Goal: Task Accomplishment & Management: Use online tool/utility

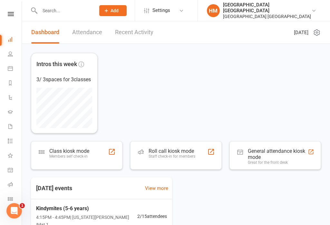
click at [12, 25] on div "Clubworx" at bounding box center [11, 22] width 22 height 21
click at [8, 15] on icon at bounding box center [11, 14] width 6 height 4
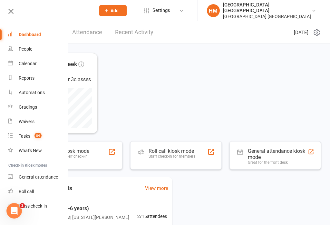
click at [12, 67] on link "Calendar" at bounding box center [38, 63] width 61 height 15
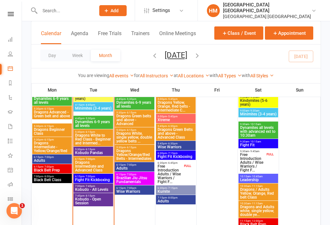
scroll to position [385, 0]
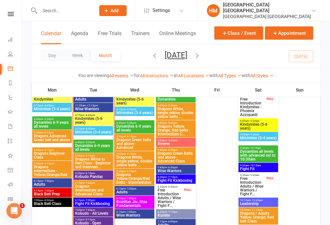
click at [79, 118] on span "Kindymites (5-6 years)" at bounding box center [93, 121] width 37 height 8
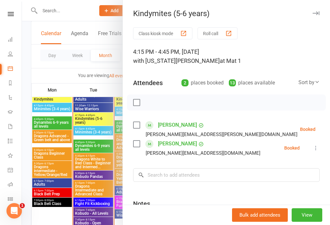
click at [147, 32] on button "Class kiosk mode" at bounding box center [162, 33] width 59 height 12
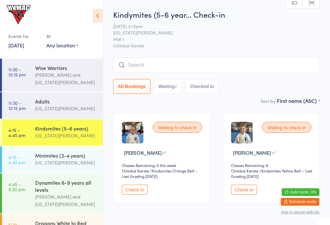
click at [25, 163] on link "4:15 - 4:45 pm Minimites (3-4 years) [US_STATE][PERSON_NAME]" at bounding box center [52, 159] width 101 height 26
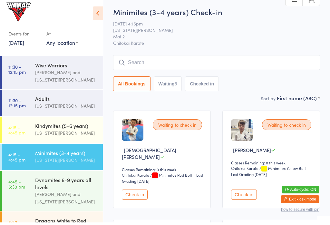
scroll to position [4, 0]
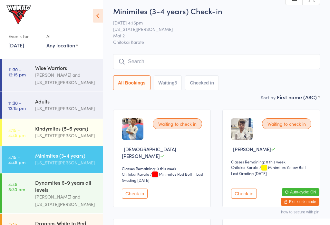
click at [79, 127] on div "Kindymites (5-6 years)" at bounding box center [66, 128] width 62 height 7
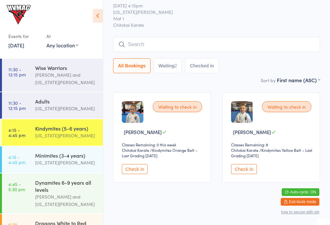
click at [24, 186] on time "4:45 - 5:30 pm" at bounding box center [16, 187] width 17 height 10
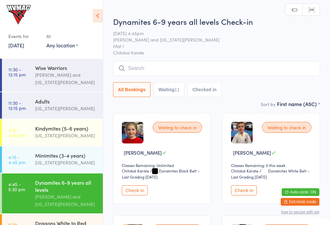
click at [146, 75] on input "search" at bounding box center [216, 68] width 207 height 15
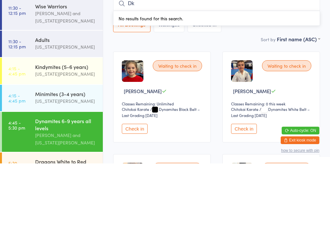
type input "D"
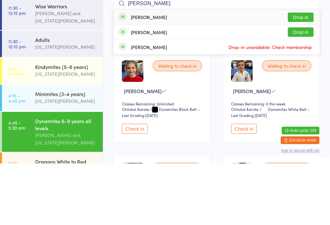
type input "Slade"
click at [305, 74] on button "Drop in" at bounding box center [301, 78] width 26 height 9
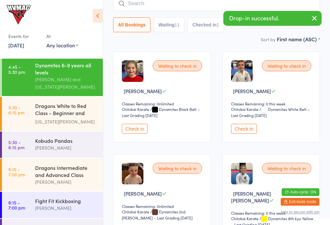
scroll to position [113, 0]
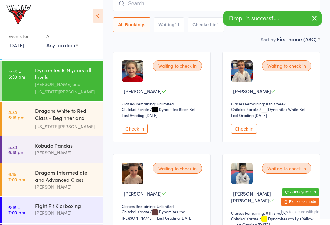
click at [22, 127] on link "5:30 - 6:15 pm Dragons White to Red Class - Beginner and Intermed... Georgia De…" at bounding box center [52, 119] width 101 height 34
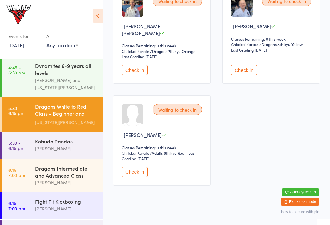
scroll to position [116, 0]
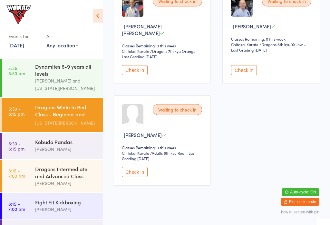
click at [10, 184] on link "6:15 - 7:00 pm Dragons Intermediate and Advanced Class Lesley Talbut" at bounding box center [52, 176] width 101 height 33
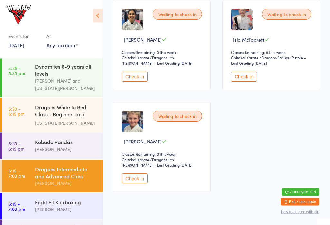
scroll to position [124, 0]
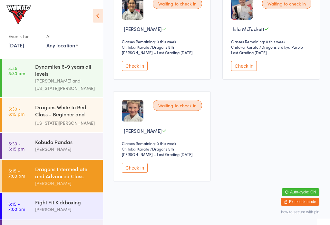
click at [26, 124] on link "5:30 - 6:15 pm Dragons White to Red Class - Beginner and Intermed... Georgia De…" at bounding box center [52, 115] width 101 height 34
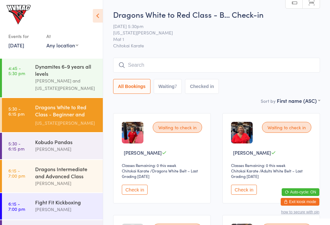
click at [117, 61] on input "search" at bounding box center [216, 65] width 207 height 15
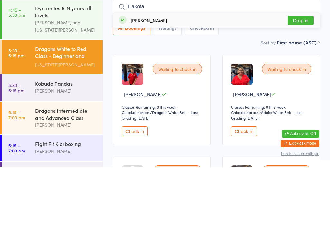
type input "Dakota"
click at [307, 74] on button "Drop in" at bounding box center [301, 78] width 26 height 9
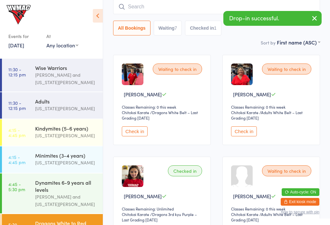
click at [12, 163] on time "4:15 - 4:45 pm" at bounding box center [16, 159] width 17 height 10
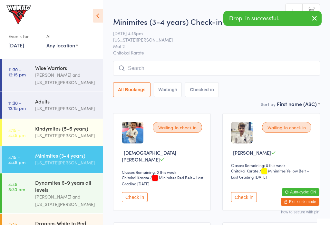
click at [21, 134] on time "4:15 - 4:45 pm" at bounding box center [16, 132] width 17 height 10
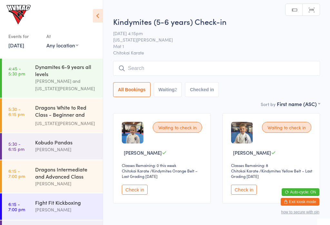
scroll to position [116, 0]
click at [21, 117] on time "5:30 - 6:15 pm" at bounding box center [16, 111] width 16 height 10
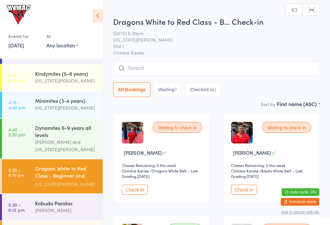
scroll to position [51, 0]
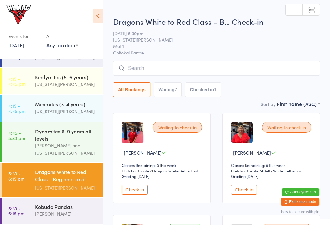
click at [29, 86] on link "4:15 - 4:45 pm Kindymites (5-6 years) Georgia Dearlove" at bounding box center [52, 81] width 101 height 26
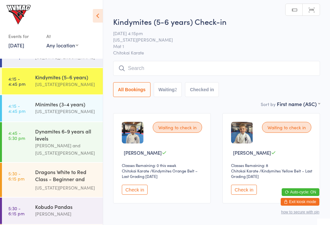
click at [23, 111] on time "4:15 - 4:45 pm" at bounding box center [16, 108] width 17 height 10
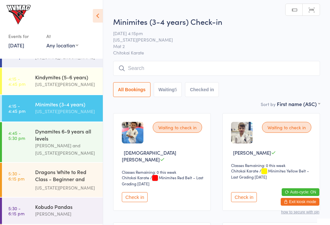
click at [102, 6] on div "Events for [DATE] [DATE] [DATE] Sun Mon Tue Wed Thu Fri Sat 40 28 29 30 01 02 0…" at bounding box center [51, 28] width 103 height 56
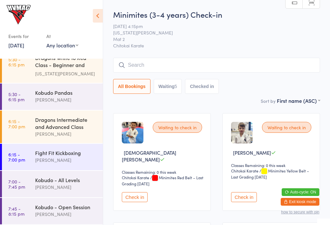
scroll to position [169, 0]
click at [14, 176] on link "7:00 - 7:45 pm Kobudo - All Levels Lesley Talbut" at bounding box center [52, 184] width 101 height 26
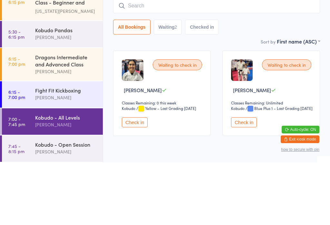
scroll to position [159, 0]
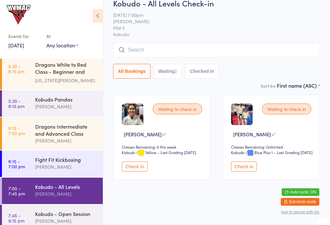
click at [21, 221] on time "7:45 - 8:15 pm" at bounding box center [16, 218] width 16 height 10
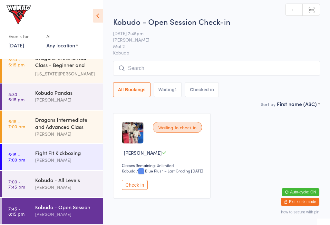
scroll to position [169, 0]
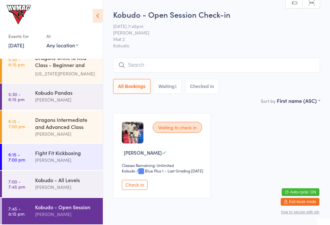
click at [8, 153] on time "6:15 - 7:00 pm" at bounding box center [16, 157] width 17 height 10
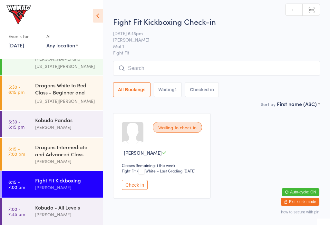
scroll to position [137, 0]
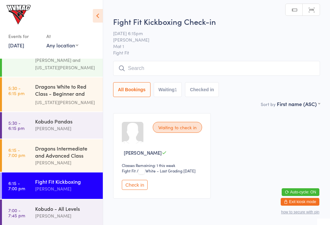
click at [15, 123] on time "5:30 - 6:15 pm" at bounding box center [16, 125] width 16 height 10
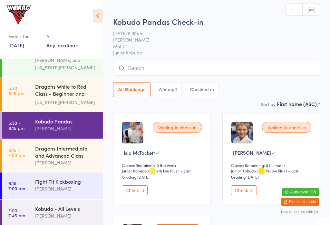
click at [12, 158] on time "6:15 - 7:00 pm" at bounding box center [16, 152] width 17 height 10
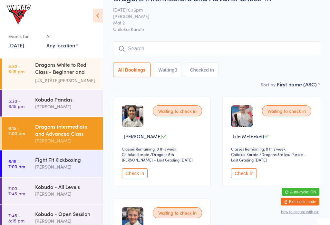
scroll to position [15, 0]
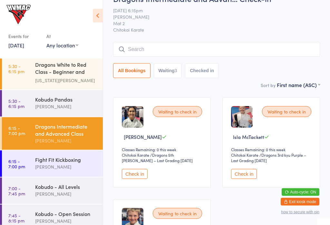
click at [18, 191] on time "7:00 - 7:45 pm" at bounding box center [16, 191] width 17 height 10
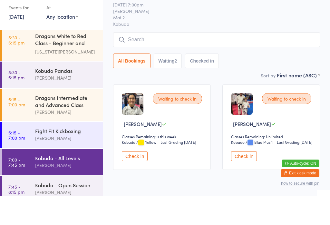
scroll to position [21, 0]
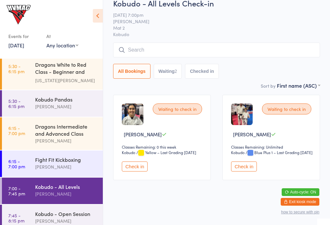
click at [17, 220] on time "7:45 - 8:15 pm" at bounding box center [16, 218] width 16 height 10
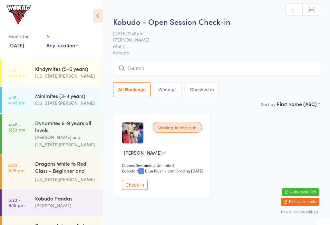
scroll to position [56, 0]
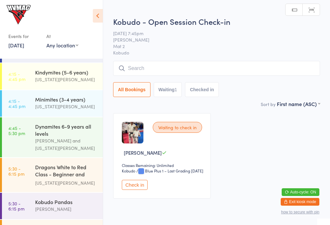
click at [26, 175] on link "5:30 - 6:15 pm Dragons White to Red Class - Beginner and Intermed... [US_STATE]…" at bounding box center [52, 175] width 101 height 34
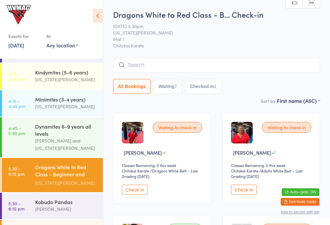
click at [24, 142] on link "4:45 - 5:30 pm Dynamites 6-9 years all levels Lesley Talbut and Georgia Dearlove" at bounding box center [52, 137] width 101 height 40
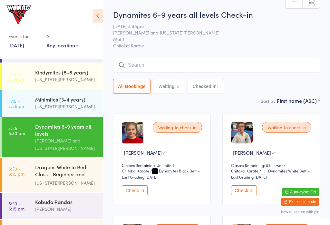
click at [20, 209] on time "5:30 - 6:15 pm" at bounding box center [16, 206] width 16 height 10
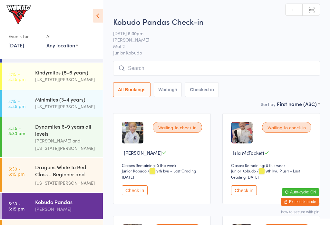
click at [15, 86] on link "4:15 - 4:45 pm Kindymites (5-6 years) Georgia Dearlove" at bounding box center [52, 76] width 101 height 26
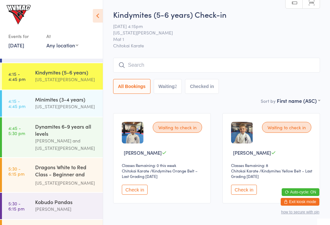
click at [131, 60] on input "search" at bounding box center [216, 65] width 207 height 15
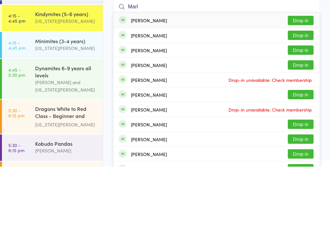
type input "Marl"
click at [301, 74] on button "Drop in" at bounding box center [301, 78] width 26 height 9
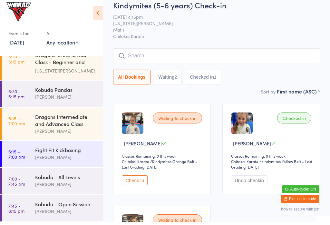
scroll to position [159, 0]
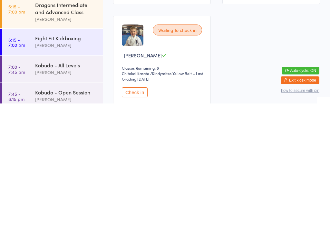
click at [133, 209] on button "Check in" at bounding box center [135, 214] width 26 height 10
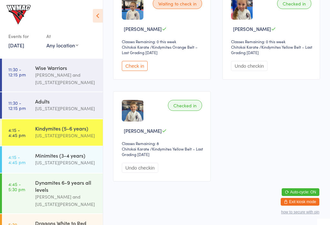
scroll to position [0, 0]
click at [44, 162] on div "[US_STATE][PERSON_NAME]" at bounding box center [66, 162] width 62 height 7
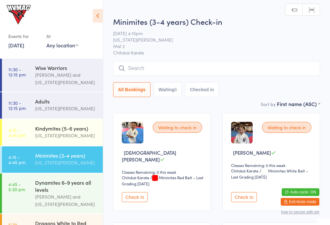
click at [134, 192] on button "Check in" at bounding box center [135, 197] width 26 height 10
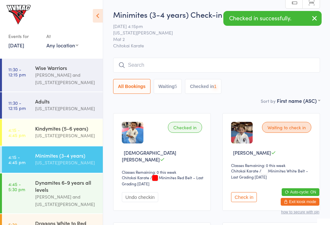
click at [99, 14] on icon at bounding box center [98, 16] width 10 height 14
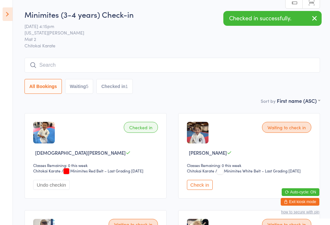
click at [3, 12] on icon at bounding box center [8, 14] width 10 height 14
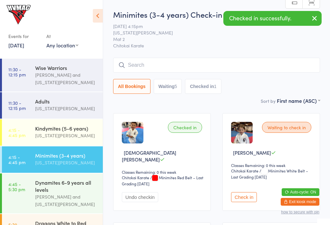
click at [97, 11] on icon at bounding box center [98, 16] width 10 height 14
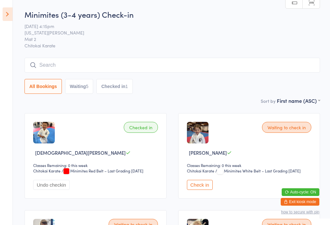
click at [4, 5] on aside "Events for 14 Oct, 2025 14 Oct, 2025 October 2025 Sun Mon Tue Wed Thu Fri Sat 4…" at bounding box center [6, 112] width 13 height 225
click at [1, 14] on aside "Events for 14 Oct, 2025 14 Oct, 2025 October 2025 Sun Mon Tue Wed Thu Fri Sat 4…" at bounding box center [6, 112] width 13 height 225
click at [5, 10] on icon at bounding box center [8, 14] width 10 height 14
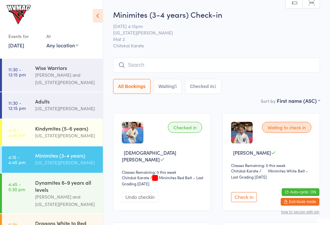
click at [3, 124] on link "4:15 - 4:45 pm Kindymites (5-6 years) Georgia Dearlove" at bounding box center [52, 132] width 101 height 26
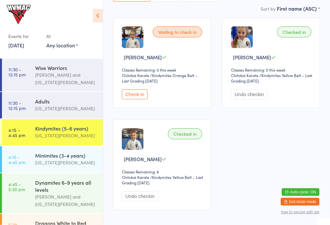
scroll to position [95, 0]
click at [26, 159] on link "4:15 - 4:45 pm Minimites (3-4 years) Georgia Dearlove" at bounding box center [52, 159] width 101 height 26
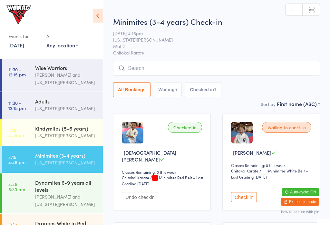
click at [131, 71] on input "search" at bounding box center [216, 68] width 207 height 15
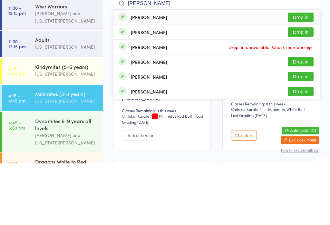
type input "Harri"
click at [116, 116] on div "Harrison Martlew Drop in" at bounding box center [216, 123] width 206 height 15
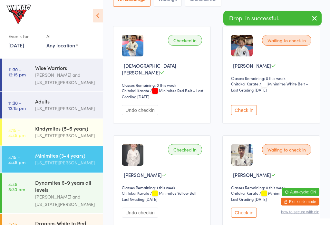
scroll to position [87, 0]
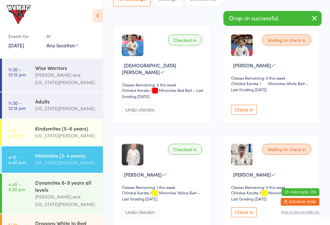
click at [137, 207] on button "Undo checkin" at bounding box center [140, 212] width 36 height 10
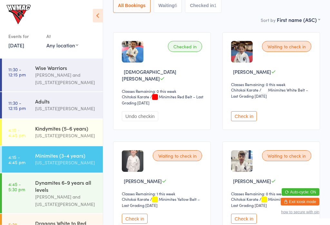
scroll to position [81, 0]
click at [137, 214] on button "Check in" at bounding box center [135, 219] width 26 height 10
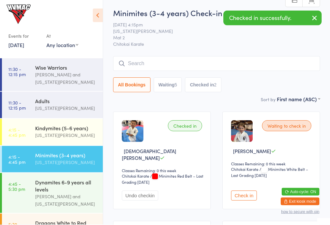
scroll to position [0, 0]
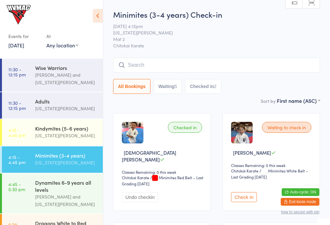
click at [255, 193] on button "Check in" at bounding box center [244, 197] width 26 height 10
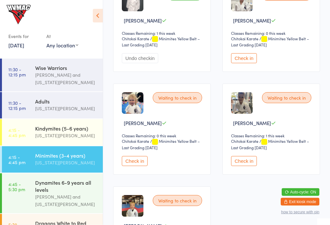
scroll to position [241, 0]
click at [142, 156] on button "Check in" at bounding box center [135, 161] width 26 height 10
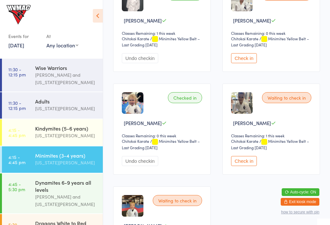
click at [97, 16] on icon at bounding box center [98, 16] width 10 height 14
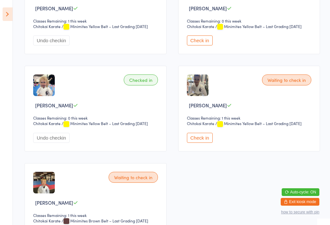
click at [195, 140] on button "Check in" at bounding box center [200, 138] width 26 height 10
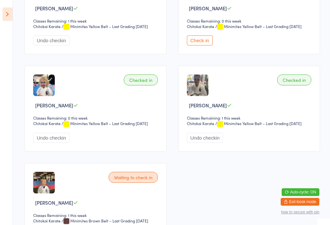
click at [7, 16] on icon at bounding box center [8, 14] width 10 height 14
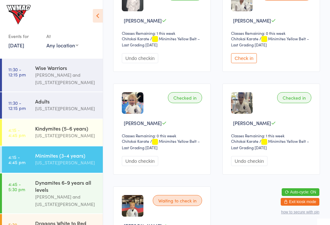
click at [26, 184] on link "4:45 - 5:30 pm Dynamites 6-9 years all levels Lesley Talbut and Georgia Dearlove" at bounding box center [52, 193] width 101 height 40
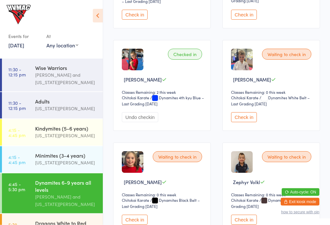
scroll to position [593, 0]
click at [142, 120] on button "Undo checkin" at bounding box center [140, 117] width 36 height 10
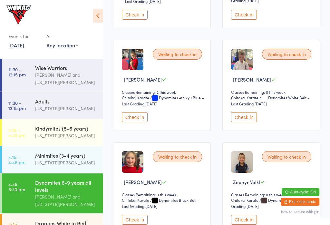
click at [146, 121] on button "Check in" at bounding box center [135, 117] width 26 height 10
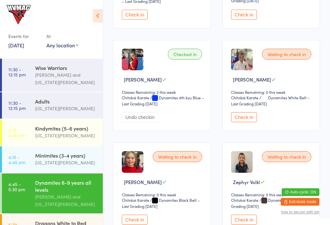
click at [93, 15] on icon at bounding box center [98, 16] width 10 height 14
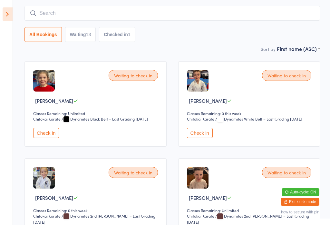
scroll to position [0, 0]
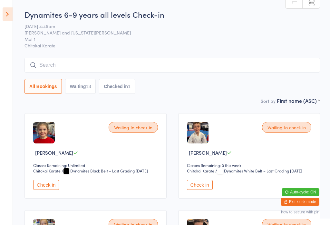
click at [10, 17] on icon at bounding box center [8, 14] width 10 height 14
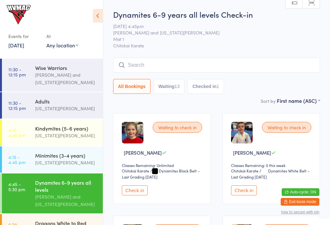
click at [71, 153] on div "Minimites (3-4 years)" at bounding box center [66, 155] width 62 height 7
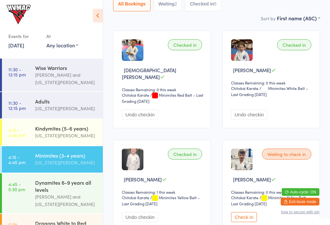
scroll to position [83, 0]
click at [96, 17] on icon at bounding box center [98, 16] width 10 height 14
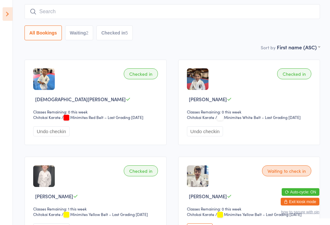
scroll to position [0, 0]
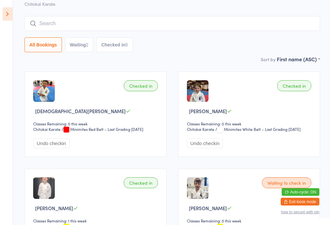
click at [72, 46] on button "Waiting 2" at bounding box center [79, 45] width 28 height 15
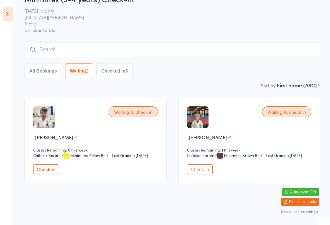
click at [120, 73] on button "Checked in 5" at bounding box center [114, 71] width 36 height 15
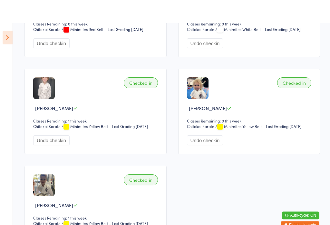
scroll to position [0, 0]
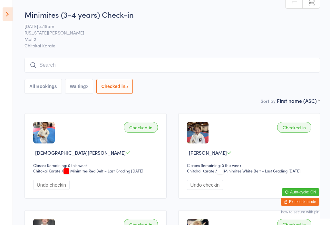
click at [70, 62] on input "search" at bounding box center [173, 65] width 296 height 15
click at [10, 10] on icon at bounding box center [8, 14] width 10 height 14
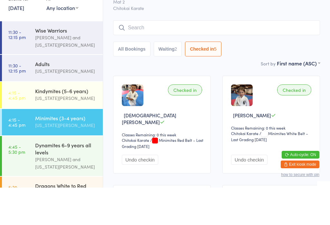
scroll to position [41, 0]
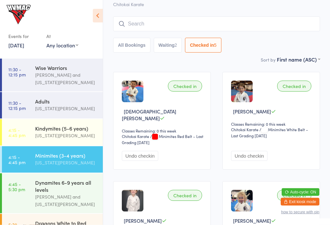
click at [67, 188] on div "Dynamites 6-9 years all levels" at bounding box center [66, 186] width 62 height 14
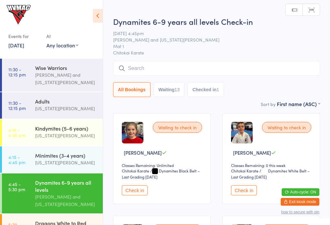
click at [69, 128] on div "Kindymites (5-6 years)" at bounding box center [66, 128] width 62 height 7
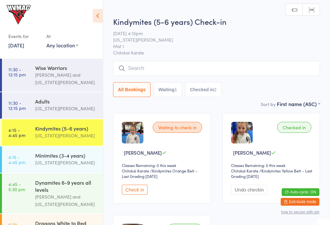
click at [137, 191] on button "Check in" at bounding box center [135, 190] width 26 height 10
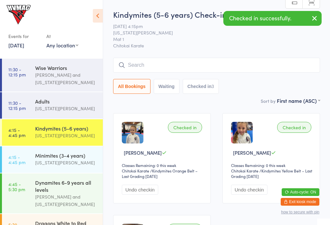
click at [70, 164] on div "[US_STATE][PERSON_NAME]" at bounding box center [66, 162] width 62 height 7
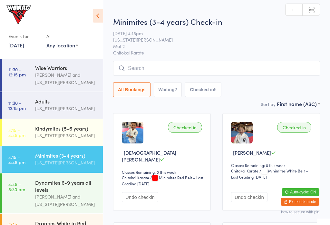
click at [171, 86] on button "Waiting 2" at bounding box center [168, 89] width 28 height 15
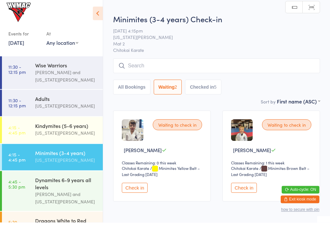
scroll to position [21, 0]
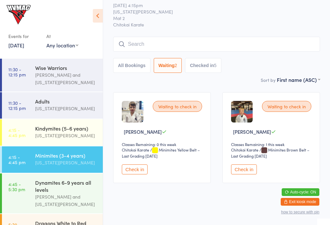
click at [45, 131] on div "Kindymites (5-6 years)" at bounding box center [66, 128] width 62 height 7
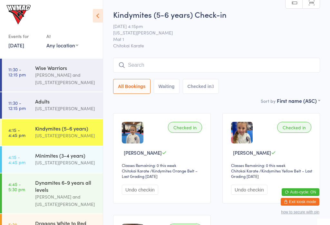
click at [46, 185] on div "Dynamites 6-9 years all levels" at bounding box center [66, 186] width 62 height 14
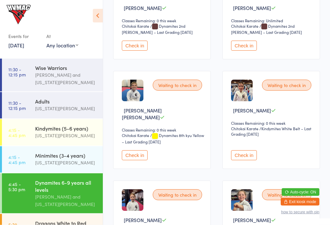
scroll to position [246, 0]
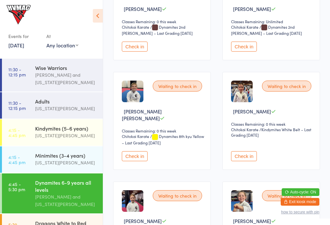
click at [294, 91] on div "Waiting to check in" at bounding box center [286, 86] width 49 height 11
click at [295, 91] on div "Waiting to check in" at bounding box center [286, 86] width 49 height 11
click at [248, 152] on button "Check in" at bounding box center [244, 156] width 26 height 10
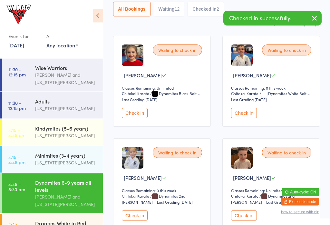
click at [247, 114] on button "Check in" at bounding box center [244, 113] width 26 height 10
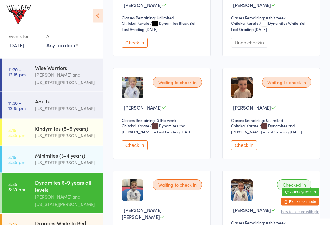
scroll to position [148, 0]
click at [136, 148] on button "Check in" at bounding box center [135, 145] width 26 height 10
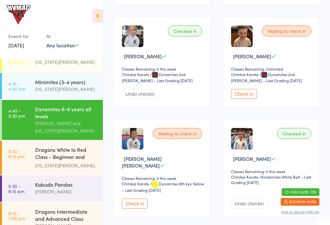
scroll to position [74, 0]
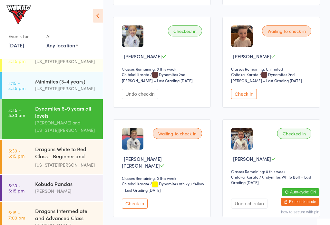
click at [66, 191] on div "[PERSON_NAME]" at bounding box center [66, 190] width 62 height 7
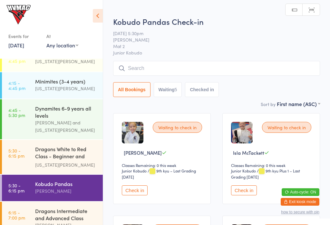
click at [133, 195] on button "Check in" at bounding box center [135, 190] width 26 height 10
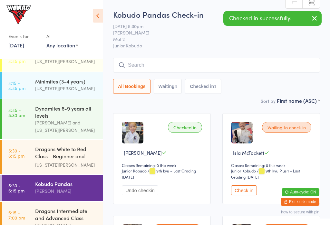
click at [67, 124] on div "[PERSON_NAME] and [US_STATE][PERSON_NAME]" at bounding box center [66, 126] width 62 height 15
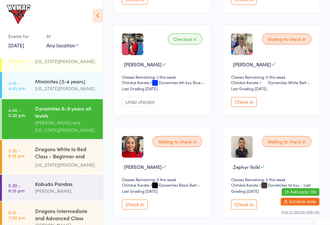
scroll to position [642, 0]
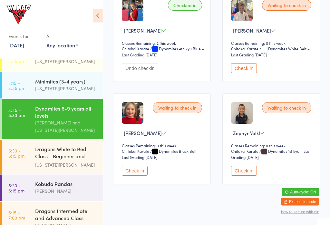
click at [244, 172] on button "Check in" at bounding box center [244, 171] width 26 height 10
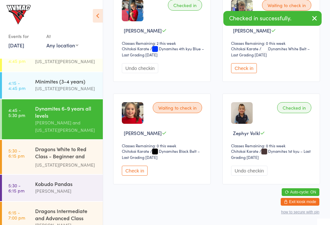
click at [21, 174] on link "5:30 - 6:15 pm Dragons White to Red Class - Beginner and Intermed... Georgia De…" at bounding box center [52, 157] width 101 height 34
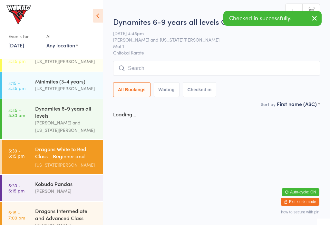
click at [25, 181] on link "5:30 - 6:15 pm Kobudo Pandas Lesley Talbut" at bounding box center [52, 188] width 101 height 26
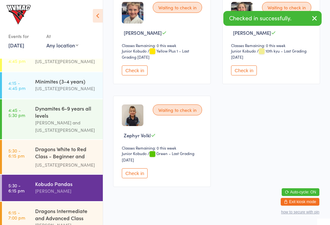
scroll to position [228, 0]
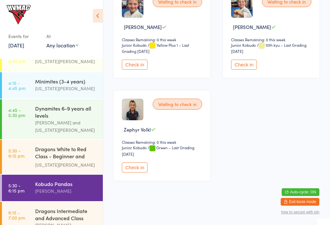
click at [136, 165] on div "Waiting to check in Zephyr Volkl Classes Remaining: 0 this week Junior Kobudo J…" at bounding box center [162, 135] width 98 height 91
click at [137, 172] on button "Check in" at bounding box center [135, 167] width 26 height 10
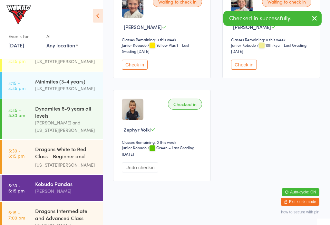
click at [24, 131] on link "4:45 - 5:30 pm Dynamites 6-9 years all levels Lesley Talbut and Georgia Dearlove" at bounding box center [52, 119] width 101 height 40
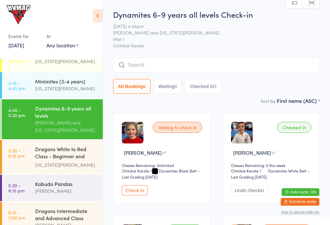
click at [83, 83] on div "Minimites (3-4 years)" at bounding box center [66, 81] width 62 height 7
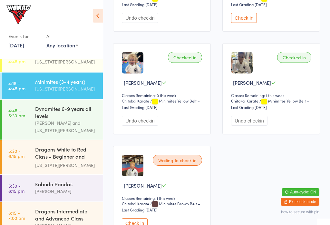
scroll to position [282, 0]
click at [98, 13] on icon at bounding box center [98, 16] width 10 height 14
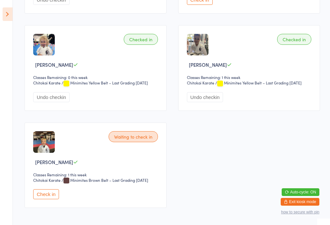
click at [3, 30] on aside "Events for 14 Oct, 2025 14 Oct, 2025 October 2025 Sun Mon Tue Wed Thu Fri Sat 4…" at bounding box center [6, 112] width 13 height 225
click at [12, 12] on icon at bounding box center [8, 14] width 10 height 14
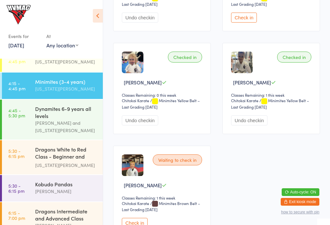
click at [84, 127] on div "[PERSON_NAME] and [US_STATE][PERSON_NAME]" at bounding box center [66, 126] width 62 height 15
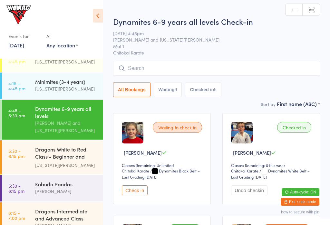
click at [92, 11] on div "Events for 14 Oct, 2025 14 Oct, 2025 October 2025 Sun Mon Tue Wed Thu Fri Sat 4…" at bounding box center [51, 28] width 103 height 56
click at [100, 18] on icon at bounding box center [98, 16] width 10 height 14
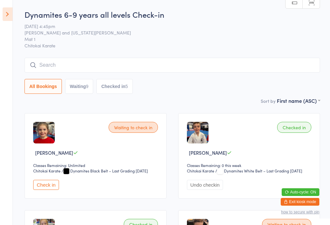
click at [1, 15] on aside "Events for 14 Oct, 2025 14 Oct, 2025 October 2025 Sun Mon Tue Wed Thu Fri Sat 4…" at bounding box center [6, 112] width 13 height 225
click at [9, 8] on icon at bounding box center [8, 14] width 10 height 14
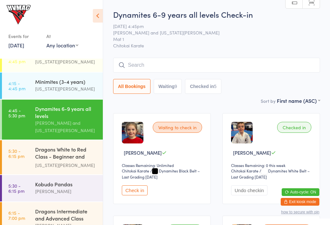
click at [59, 65] on div "[US_STATE][PERSON_NAME]" at bounding box center [66, 61] width 62 height 7
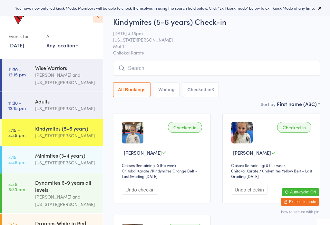
click at [42, 158] on div "Minimites (3-4 years)" at bounding box center [66, 155] width 62 height 7
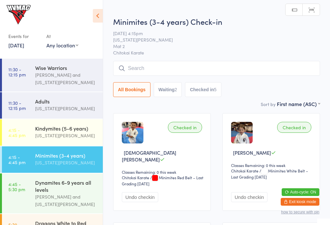
click at [41, 185] on div "Dynamites 6-9 years all levels" at bounding box center [66, 186] width 62 height 14
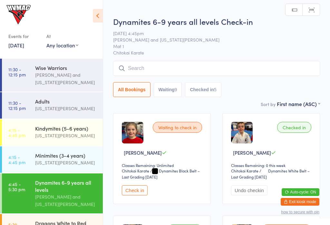
click at [99, 20] on icon at bounding box center [98, 16] width 10 height 14
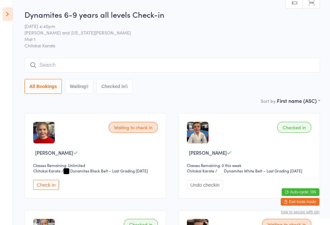
click at [45, 185] on button "Check in" at bounding box center [46, 185] width 26 height 10
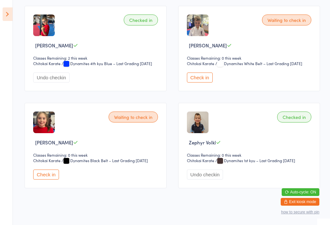
scroll to position [626, 0]
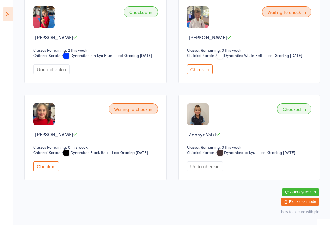
click at [51, 172] on button "Check in" at bounding box center [46, 167] width 26 height 10
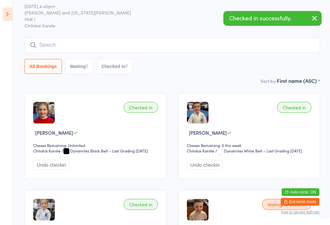
scroll to position [20, 0]
click at [64, 46] on input "search" at bounding box center [173, 45] width 296 height 15
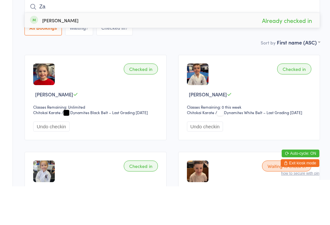
type input "Z"
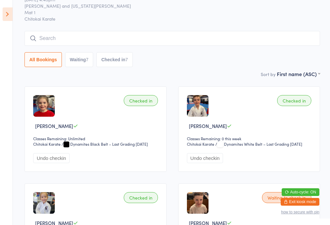
scroll to position [0, 0]
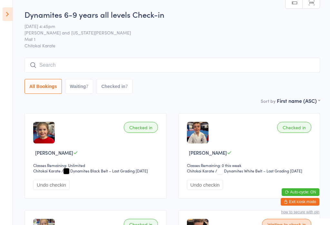
click at [140, 65] on input "search" at bounding box center [173, 65] width 296 height 15
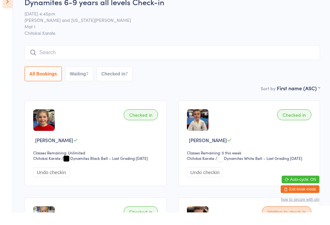
click at [146, 58] on input "search" at bounding box center [173, 65] width 296 height 15
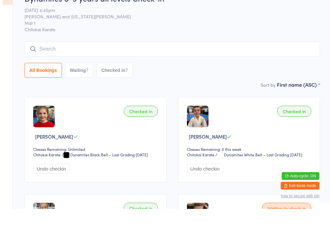
click at [146, 58] on input "search" at bounding box center [173, 65] width 296 height 15
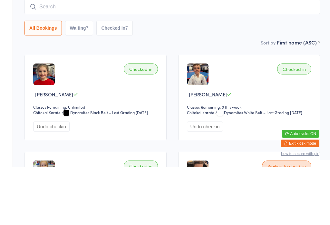
click at [103, 79] on button "Checked in 7" at bounding box center [114, 86] width 36 height 15
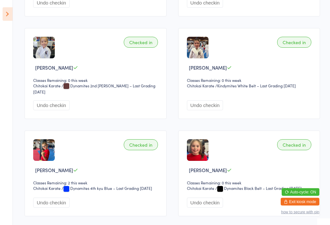
scroll to position [177, 0]
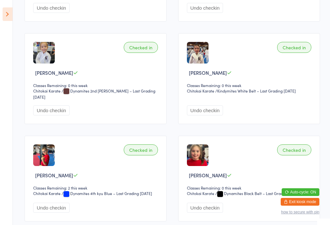
click at [4, 11] on icon at bounding box center [8, 14] width 10 height 14
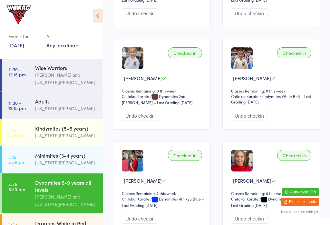
click at [193, 99] on div "Chitokai Karate Chitokai Karate / Dynamites 2nd kyu Brown – Last Grading Aug 27…" at bounding box center [163, 99] width 82 height 12
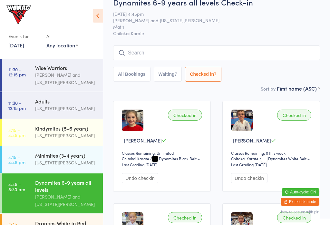
scroll to position [0, 0]
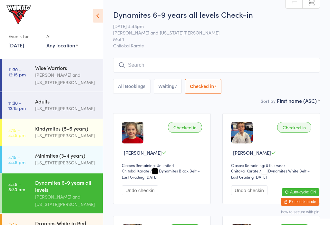
click at [131, 65] on input "search" at bounding box center [216, 65] width 207 height 15
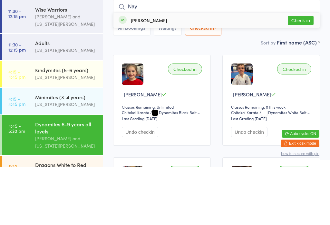
type input "Nay"
click at [299, 74] on button "Check in" at bounding box center [301, 78] width 26 height 9
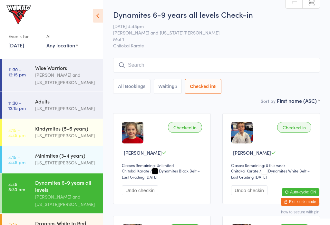
click at [215, 66] on input "search" at bounding box center [216, 65] width 207 height 15
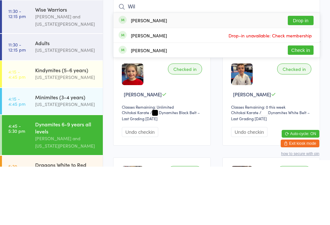
type input "Wil"
click at [303, 104] on button "Check in" at bounding box center [301, 108] width 26 height 9
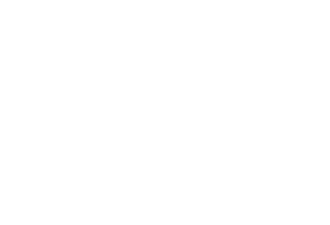
scroll to position [14, 0]
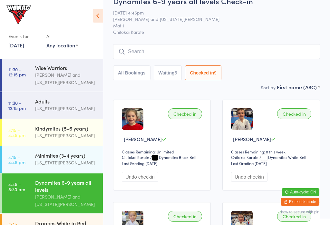
click at [162, 57] on input "search" at bounding box center [216, 51] width 207 height 15
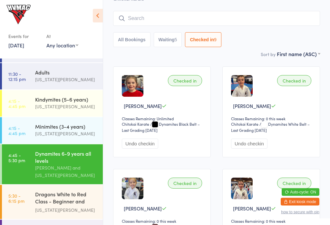
scroll to position [29, 0]
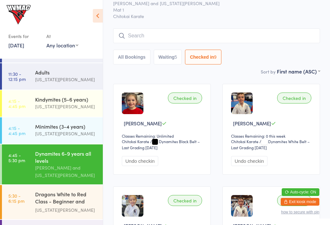
click at [173, 56] on button "Waiting 5" at bounding box center [168, 57] width 28 height 15
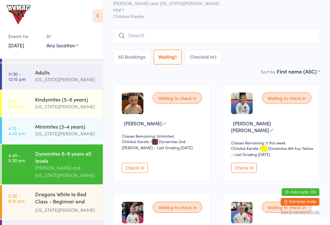
click at [142, 56] on button "All Bookings" at bounding box center [131, 57] width 37 height 15
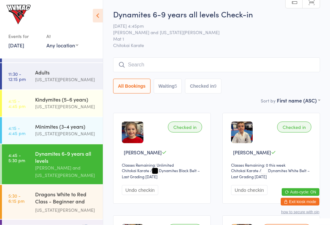
scroll to position [0, 0]
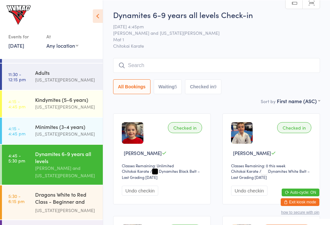
click at [211, 64] on input "search" at bounding box center [216, 65] width 207 height 15
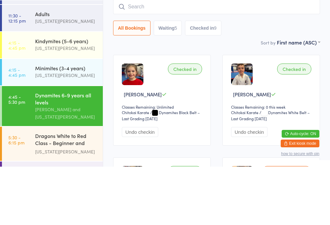
type input "A"
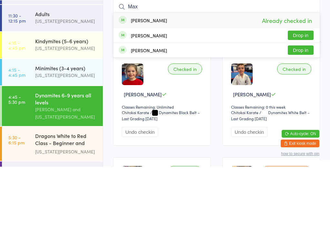
scroll to position [58, 0]
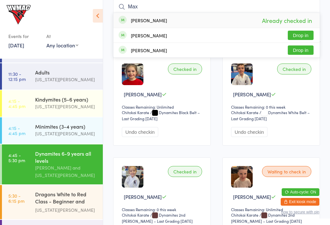
type input "Max"
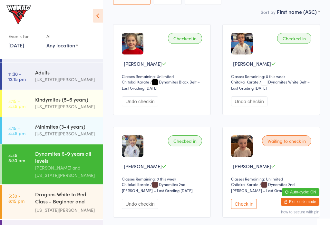
scroll to position [0, 0]
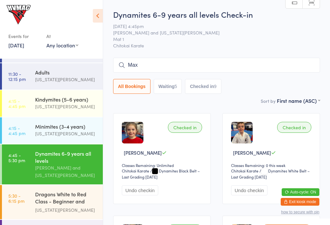
click at [309, 198] on button "Exit kiosk mode" at bounding box center [300, 202] width 39 height 8
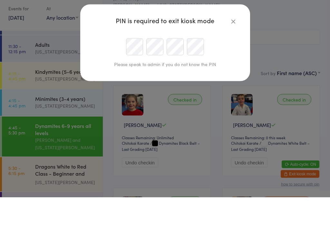
scroll to position [28, 0]
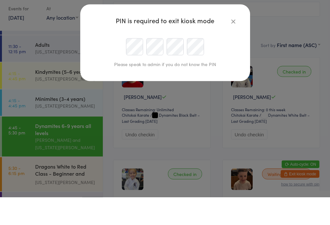
click at [104, 87] on div "Please speak to admin if you do not know the PIN" at bounding box center [165, 92] width 144 height 11
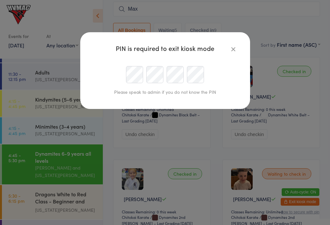
click at [232, 50] on icon "button" at bounding box center [233, 48] width 7 height 7
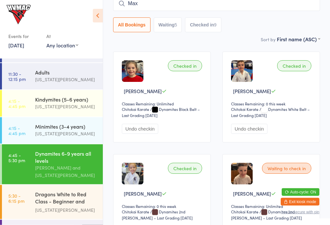
scroll to position [0, 0]
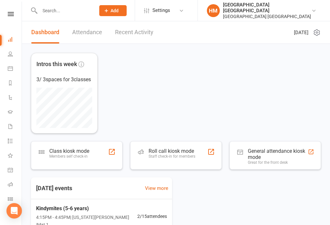
click at [78, 153] on div "Class kiosk mode" at bounding box center [69, 151] width 40 height 6
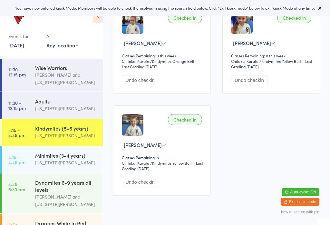
scroll to position [110, 0]
click at [25, 194] on link "4:45 - 5:30 pm Dynamites 6-9 years all levels [PERSON_NAME] and [US_STATE][PERS…" at bounding box center [52, 193] width 101 height 40
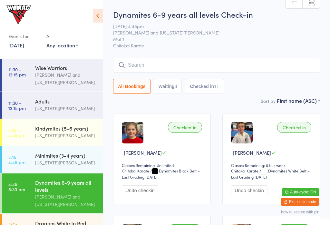
click at [162, 61] on input "search" at bounding box center [216, 65] width 207 height 15
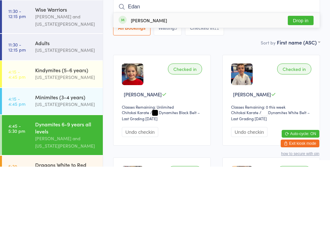
type input "Edan"
click at [294, 74] on button "Drop in" at bounding box center [301, 78] width 26 height 9
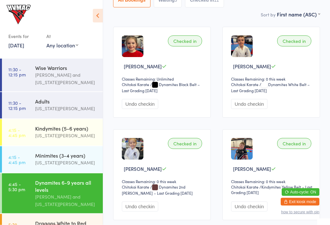
scroll to position [87, 0]
click at [301, 139] on div "Checked in [PERSON_NAME] Classes Remaining: 0 this week Chitokai Karate Chitoka…" at bounding box center [271, 174] width 98 height 91
click at [299, 144] on div "Checked in" at bounding box center [294, 143] width 34 height 11
click at [262, 201] on div "Checked in [PERSON_NAME] Classes Remaining: 0 this week Chitokai Karate Chitoka…" at bounding box center [271, 174] width 98 height 91
click at [259, 209] on button "Undo checkin" at bounding box center [249, 206] width 36 height 10
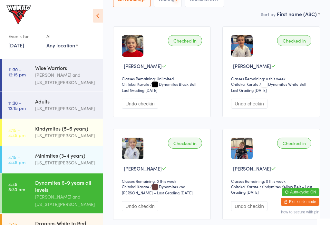
click at [292, 142] on div "Checked in" at bounding box center [294, 143] width 34 height 11
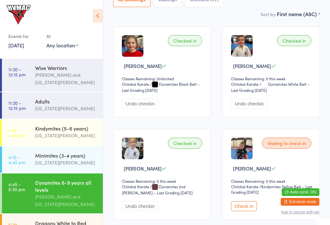
click at [248, 211] on button "Check in" at bounding box center [244, 206] width 26 height 10
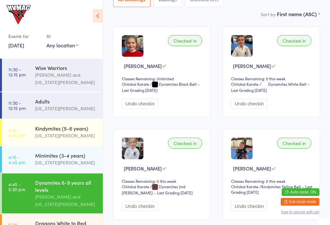
click at [136, 117] on div "Checked in [PERSON_NAME] Classes Remaining: Unlimited Chitokai Karate Chitokai …" at bounding box center [162, 71] width 98 height 91
click at [153, 108] on button "Undo checkin" at bounding box center [140, 104] width 36 height 10
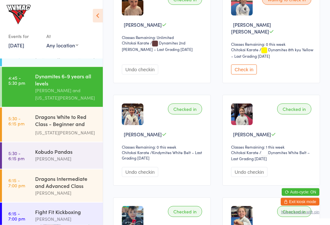
scroll to position [107, 0]
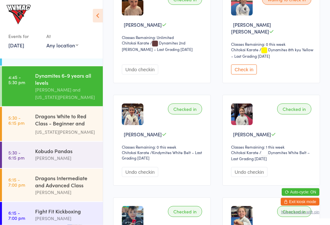
click at [25, 123] on link "5:30 - 6:15 pm Dragons White to Red Class - Beginner and Intermed... [US_STATE]…" at bounding box center [52, 124] width 101 height 34
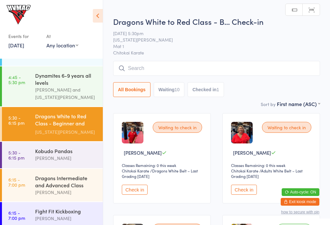
click at [36, 88] on div "[PERSON_NAME] and [US_STATE][PERSON_NAME]" at bounding box center [66, 93] width 62 height 15
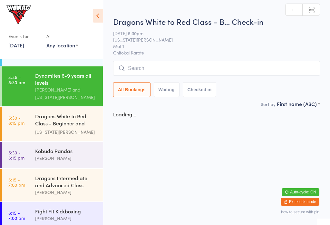
click at [97, 7] on div "Events for [DATE] [DATE] [DATE] Sun Mon Tue Wed Thu Fri Sat 40 28 29 30 01 02 0…" at bounding box center [51, 28] width 103 height 56
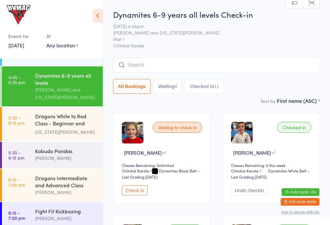
click at [35, 123] on link "5:30 - 6:15 pm Dragons White to Red Class - Beginner and Intermed... [US_STATE]…" at bounding box center [52, 124] width 101 height 34
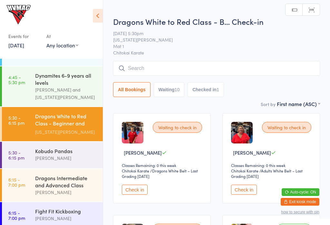
click at [73, 179] on div "Dragons Intermediate and Advanced Class" at bounding box center [66, 181] width 62 height 14
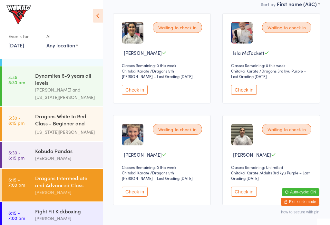
scroll to position [101, 0]
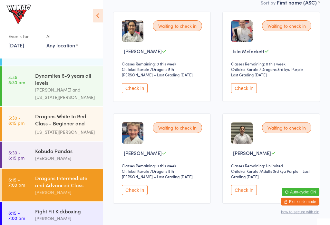
click at [81, 136] on div "[US_STATE][PERSON_NAME]" at bounding box center [66, 131] width 62 height 7
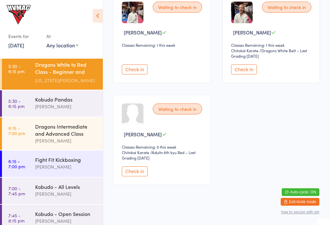
scroll to position [536, 0]
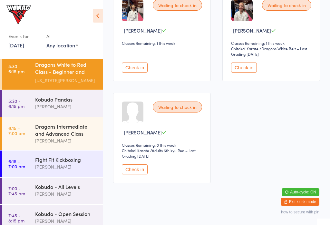
click at [51, 171] on div "[PERSON_NAME]" at bounding box center [66, 166] width 62 height 7
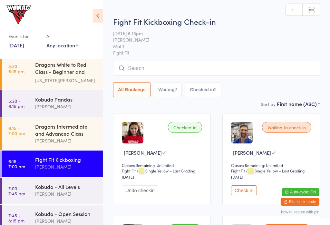
click at [158, 62] on input "search" at bounding box center [216, 68] width 207 height 15
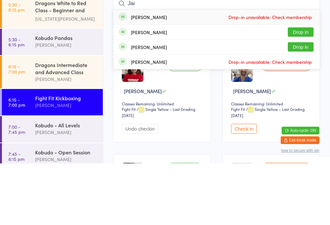
type input "Jai"
click at [272, 74] on span "Drop-in unavailable: Check membership" at bounding box center [270, 79] width 87 height 10
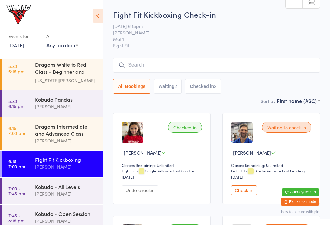
click at [278, 68] on input "search" at bounding box center [216, 65] width 207 height 15
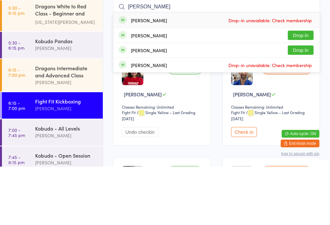
type input "J"
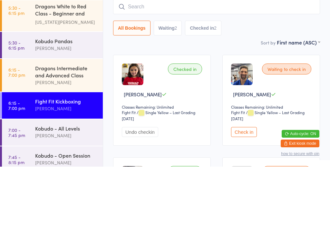
scroll to position [58, 0]
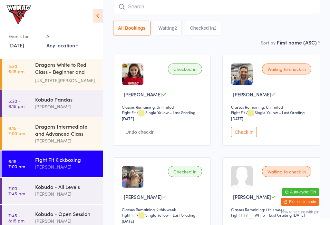
click at [254, 35] on div "All Bookings Waiting 2 Checked in 2" at bounding box center [216, 28] width 207 height 15
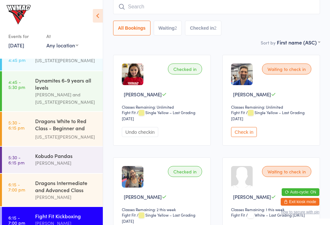
scroll to position [97, 0]
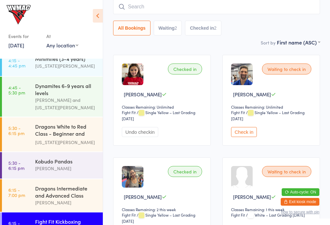
click at [41, 94] on div "Dynamites 6-9 years all levels" at bounding box center [66, 89] width 62 height 14
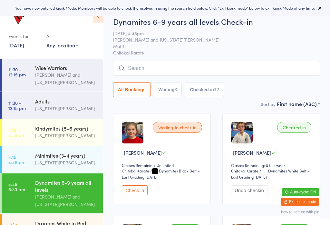
click at [132, 188] on button "Check in" at bounding box center [135, 190] width 26 height 10
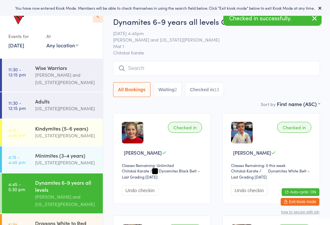
click at [168, 90] on button "Waiting 2" at bounding box center [168, 89] width 28 height 15
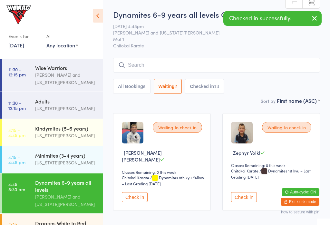
click at [242, 192] on button "Check in" at bounding box center [244, 197] width 26 height 10
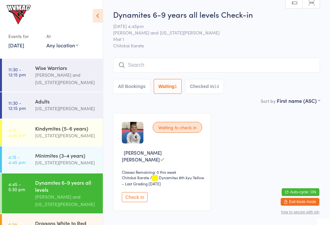
click at [138, 90] on button "All Bookings" at bounding box center [131, 86] width 37 height 15
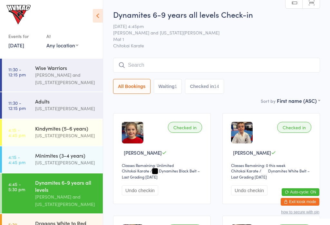
click at [215, 88] on button "Checked in 14" at bounding box center [204, 86] width 39 height 15
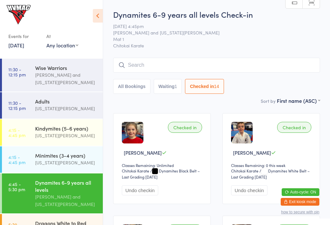
click at [127, 100] on div "Sort by First name (ASC) First name (ASC) First name (DESC) Last name (ASC) Las…" at bounding box center [216, 100] width 207 height 7
click at [136, 87] on button "All Bookings" at bounding box center [131, 86] width 37 height 15
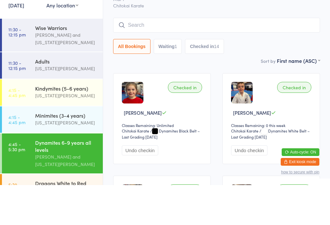
scroll to position [40, 0]
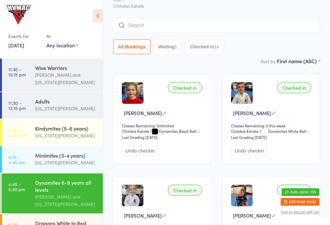
click at [162, 50] on button "Waiting 1" at bounding box center [168, 46] width 28 height 15
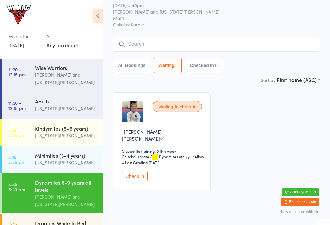
click at [203, 64] on button "Checked in 14" at bounding box center [204, 65] width 39 height 15
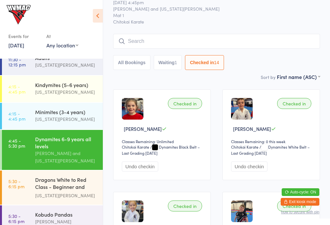
scroll to position [0, 0]
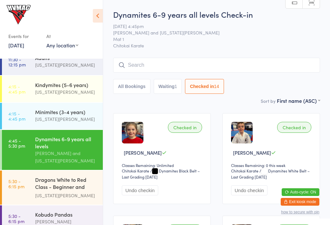
click at [162, 66] on input "search" at bounding box center [216, 65] width 207 height 15
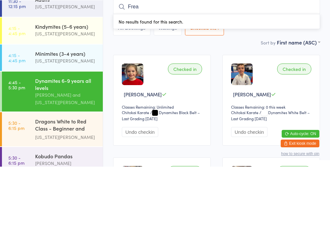
type input "Freay"
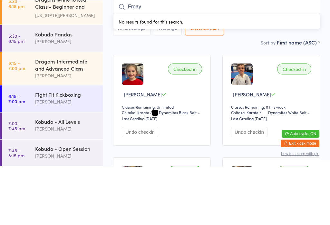
scroll to position [168, 0]
click at [78, 89] on div "Kobudo Pandas" at bounding box center [66, 92] width 62 height 7
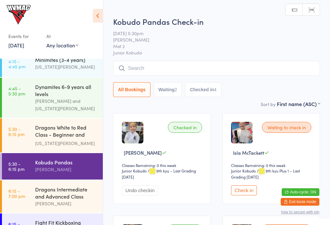
scroll to position [94, 0]
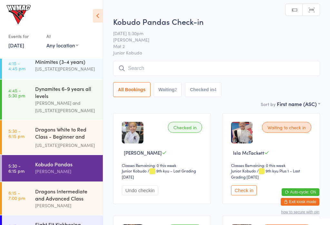
click at [64, 89] on div "Dynamites 6-9 years all levels" at bounding box center [66, 92] width 62 height 14
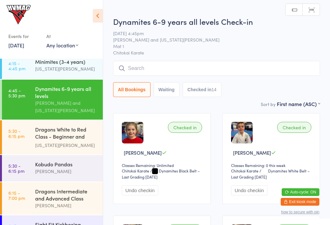
click at [70, 166] on div "Kobudo Pandas" at bounding box center [66, 164] width 62 height 7
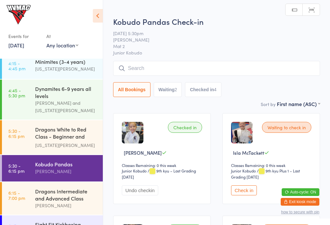
click at [241, 184] on div "Waiting to check in Isla McTackett Classes Remaining: 0 this week Junior Kobudo…" at bounding box center [271, 158] width 98 height 91
click at [238, 174] on select "Junior Kobudo" at bounding box center [248, 171] width 35 height 6
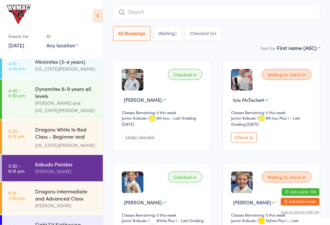
click at [266, 114] on div "Classes Remaining: 0 this week" at bounding box center [272, 112] width 82 height 5
click at [281, 115] on div "Classes Remaining: 0 this week" at bounding box center [272, 112] width 82 height 5
click at [245, 109] on div "Waiting to check in Isla McTackett Classes Remaining: 0 this week Junior Kobudo…" at bounding box center [271, 105] width 98 height 91
click at [237, 118] on select "Junior Kobudo" at bounding box center [248, 118] width 35 height 6
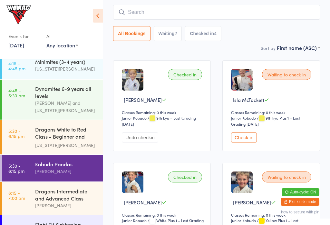
click at [239, 139] on button "Check in" at bounding box center [244, 138] width 26 height 10
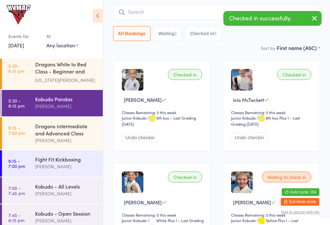
scroll to position [159, 0]
click at [54, 116] on div "Kobudo Pandas [PERSON_NAME]" at bounding box center [69, 102] width 68 height 25
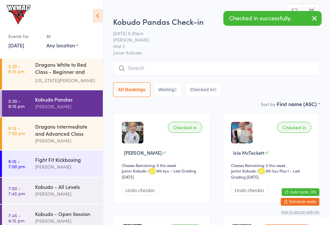
click at [59, 132] on div "Dragons Intermediate and Advanced Class" at bounding box center [66, 130] width 62 height 14
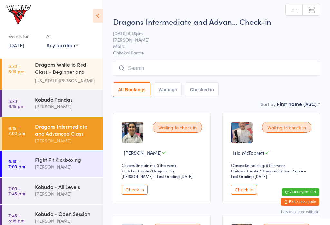
click at [60, 135] on div "Dragons Intermediate and Advanced Class" at bounding box center [66, 130] width 62 height 14
click at [77, 128] on div "Dragons Intermediate and Advanced Class" at bounding box center [66, 130] width 62 height 14
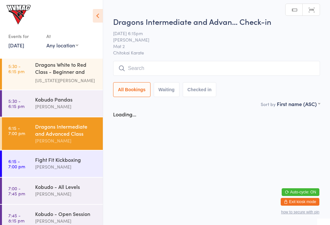
click at [76, 132] on div "Dragons Intermediate and Advanced Class" at bounding box center [66, 130] width 62 height 14
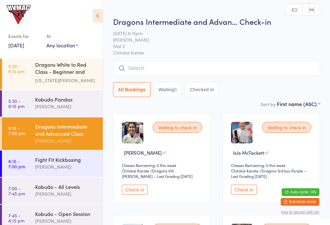
click at [241, 188] on button "Check in" at bounding box center [244, 190] width 26 height 10
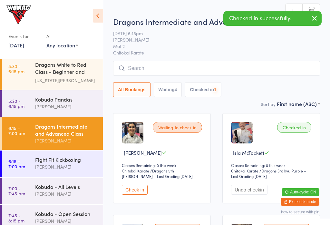
click at [71, 137] on div "Dragons Intermediate and Advanced Class" at bounding box center [66, 130] width 62 height 14
click at [86, 131] on div "Dragons Intermediate and Advanced Class" at bounding box center [66, 130] width 62 height 14
click at [79, 133] on div "Dragons Intermediate and Advanced Class" at bounding box center [66, 130] width 62 height 14
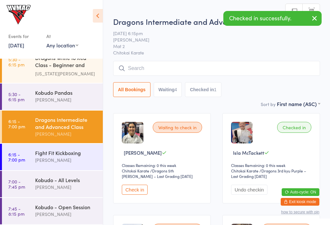
scroll to position [169, 0]
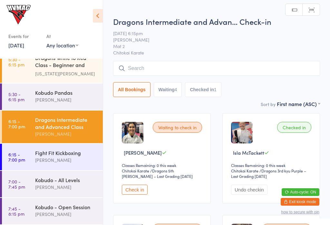
click at [69, 206] on div "Kobudo - Open Session" at bounding box center [66, 206] width 62 height 7
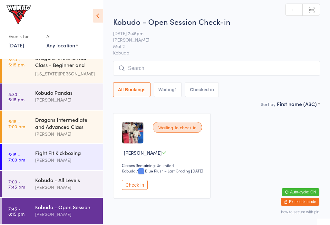
click at [182, 65] on input "search" at bounding box center [216, 68] width 207 height 15
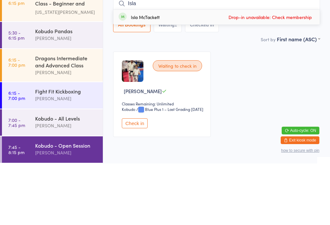
click at [288, 58] on input "Isla" at bounding box center [216, 65] width 207 height 15
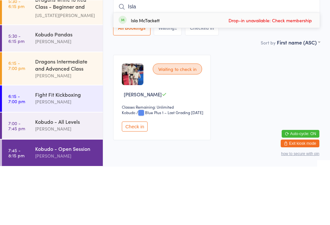
type input "Isla"
click at [276, 74] on span "Drop-in unavailable: Check membership" at bounding box center [270, 79] width 87 height 10
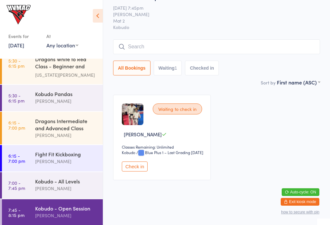
scroll to position [164, 0]
click at [29, 162] on link "6:15 - 7:00 pm Fight Fit Kickboxing Kirk Pitzner" at bounding box center [52, 158] width 101 height 26
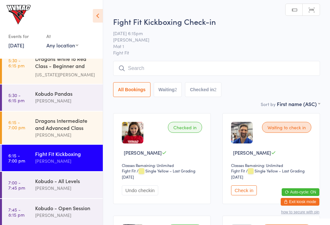
click at [282, 68] on input "search" at bounding box center [216, 68] width 207 height 15
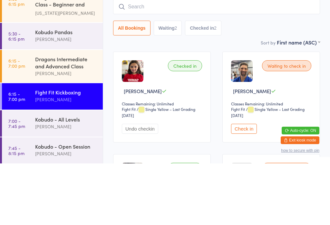
scroll to position [62, 0]
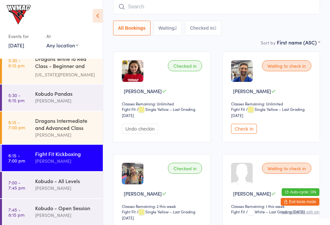
click at [135, 134] on button "Undo checkin" at bounding box center [140, 129] width 36 height 10
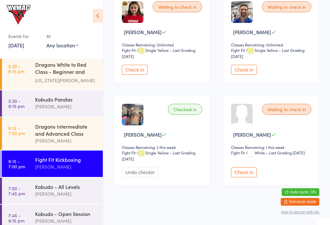
scroll to position [124, 0]
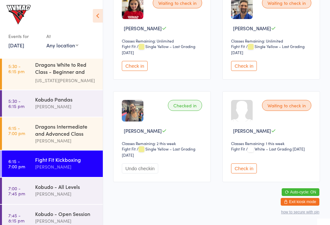
click at [134, 173] on button "Undo checkin" at bounding box center [140, 168] width 36 height 10
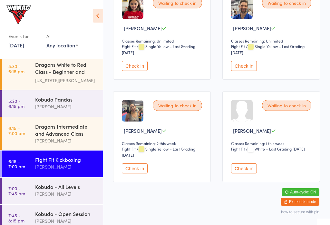
click at [25, 129] on time "6:15 - 7:00 pm" at bounding box center [16, 130] width 17 height 10
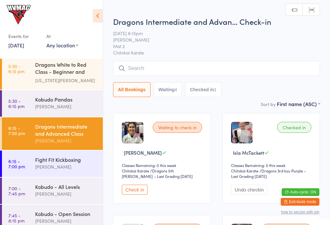
click at [125, 64] on input "search" at bounding box center [216, 68] width 207 height 15
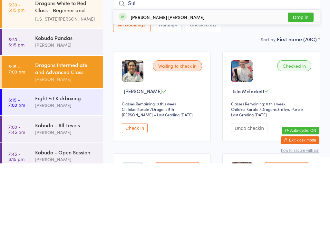
type input "Sull"
click at [295, 74] on button "Drop in" at bounding box center [301, 78] width 26 height 9
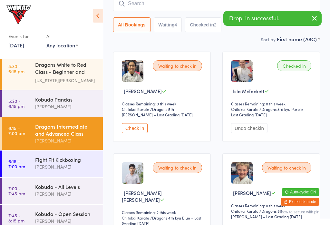
click at [12, 108] on time "5:30 - 6:15 pm" at bounding box center [16, 103] width 16 height 10
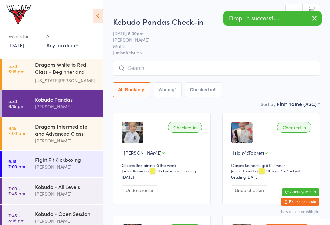
click at [125, 64] on input "search" at bounding box center [216, 68] width 207 height 15
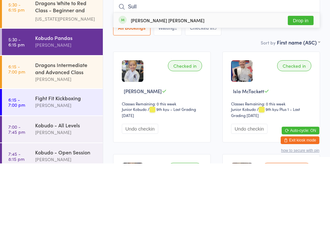
type input "Sull"
click at [293, 77] on button "Drop in" at bounding box center [301, 81] width 26 height 9
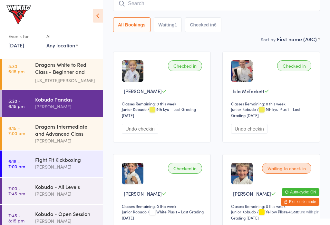
click at [7, 132] on link "6:15 - 7:00 pm Dragons Intermediate and Advanced Class Lesley Talbut" at bounding box center [52, 133] width 101 height 33
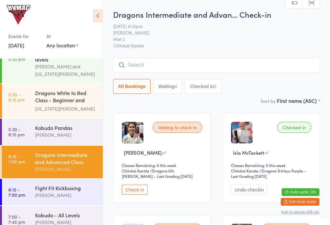
scroll to position [130, 0]
click at [59, 92] on div "Dragons White to Red Class - Beginner and Intermed..." at bounding box center [66, 97] width 62 height 16
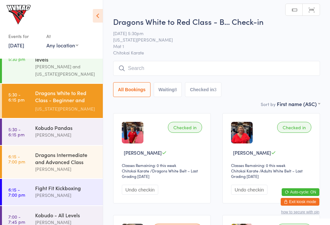
click at [65, 131] on div "Kobudo Pandas" at bounding box center [66, 127] width 62 height 7
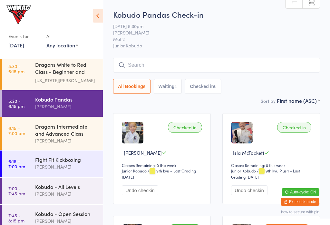
click at [133, 98] on div "Sort by First name (ASC) First name (ASC) First name (DESC) Last name (ASC) Las…" at bounding box center [216, 100] width 207 height 7
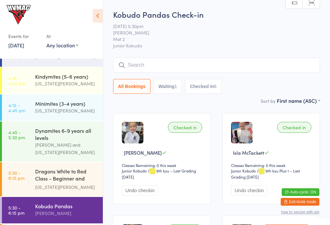
scroll to position [51, 0]
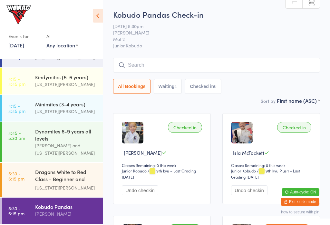
click at [60, 189] on div "[US_STATE][PERSON_NAME]" at bounding box center [66, 187] width 62 height 7
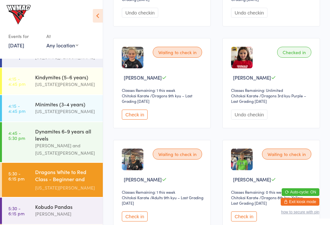
scroll to position [179, 0]
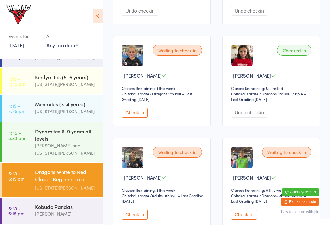
click at [136, 110] on div "Waiting to check in Bella Voysey Classes Remaining: 1 this week Chitokai Karate…" at bounding box center [162, 81] width 98 height 90
click at [138, 113] on button "Check in" at bounding box center [135, 113] width 26 height 10
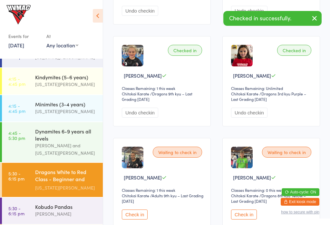
click at [131, 215] on button "Check in" at bounding box center [135, 215] width 26 height 10
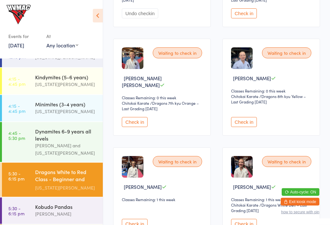
scroll to position [380, 0]
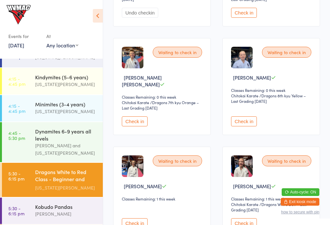
click at [134, 122] on button "Check in" at bounding box center [135, 121] width 26 height 10
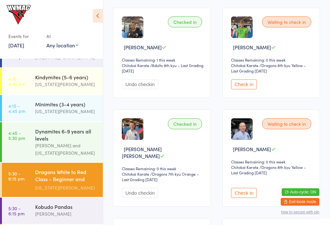
scroll to position [307, 0]
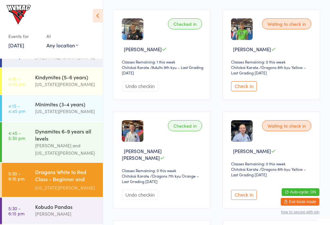
click at [250, 88] on button "Check in" at bounding box center [244, 86] width 26 height 10
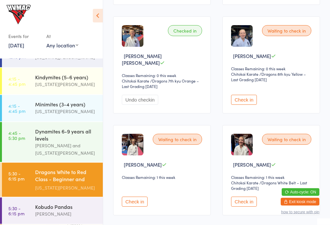
scroll to position [399, 0]
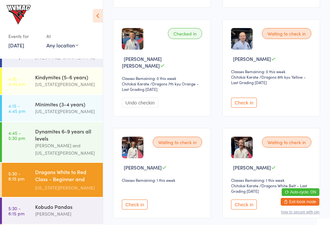
click at [247, 102] on button "Check in" at bounding box center [244, 103] width 26 height 10
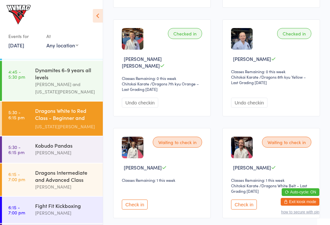
scroll to position [110, 0]
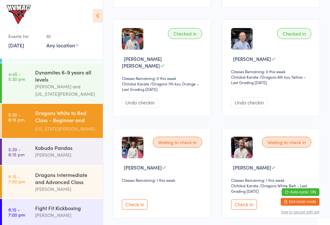
click at [65, 161] on div "Kobudo Pandas [PERSON_NAME]" at bounding box center [69, 151] width 68 height 25
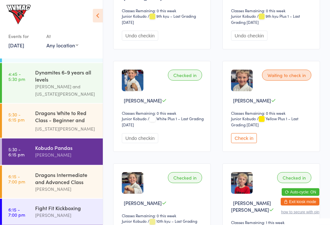
scroll to position [151, 0]
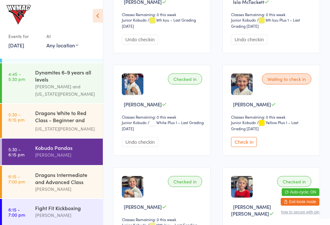
click at [256, 144] on button "Check in" at bounding box center [244, 142] width 26 height 10
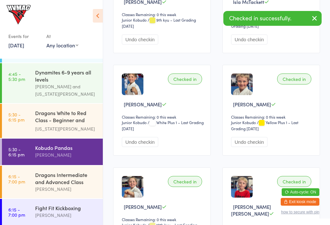
click at [58, 180] on div "Dragons Intermediate and Advanced Class" at bounding box center [66, 178] width 62 height 14
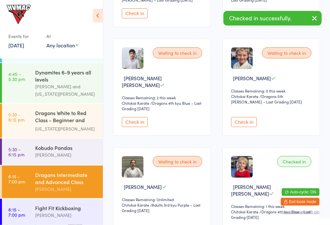
click at [251, 117] on button "Check in" at bounding box center [244, 122] width 26 height 10
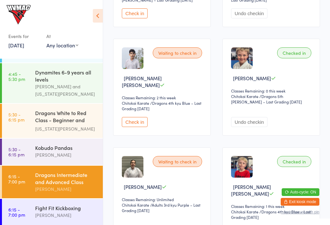
click at [68, 81] on div "Dynamites 6-9 years all levels" at bounding box center [66, 76] width 62 height 14
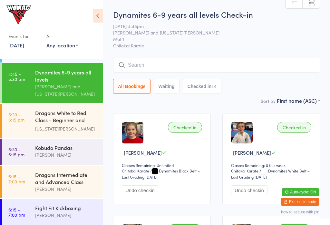
click at [29, 114] on link "5:30 - 6:15 pm Dragons White to Red Class - Beginner and Intermed... Georgia De…" at bounding box center [52, 121] width 101 height 34
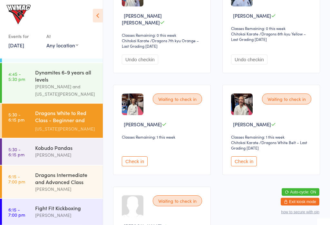
scroll to position [443, 0]
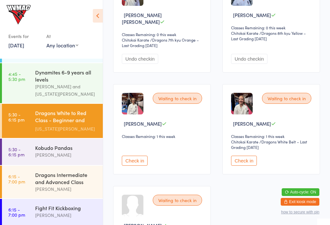
click at [248, 155] on div "Waiting to check in Zara Martin Classes Remaining: 1 this week Chitokai Karate …" at bounding box center [271, 129] width 98 height 90
click at [245, 159] on button "Check in" at bounding box center [244, 161] width 26 height 10
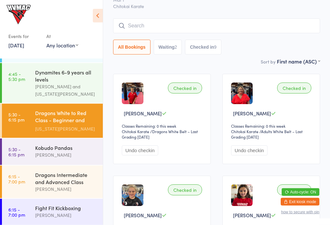
scroll to position [0, 0]
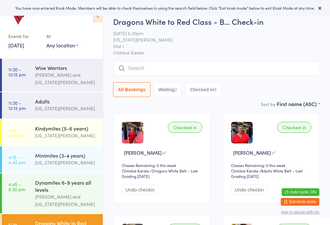
click at [168, 91] on button "Waiting 2" at bounding box center [168, 89] width 28 height 15
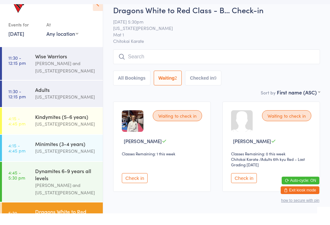
scroll to position [19, 0]
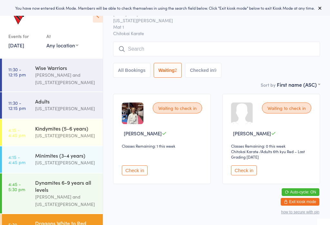
click at [136, 172] on button "Check in" at bounding box center [135, 170] width 26 height 10
click at [248, 175] on button "Check in" at bounding box center [244, 170] width 26 height 10
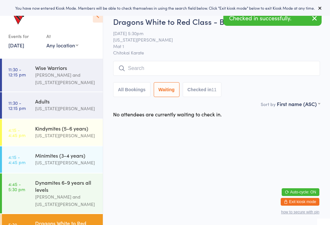
scroll to position [23, 0]
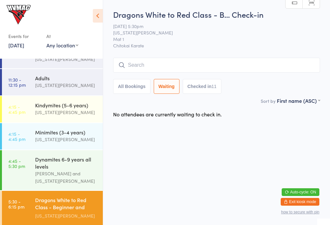
click at [196, 89] on button "Checked in 11" at bounding box center [202, 86] width 39 height 15
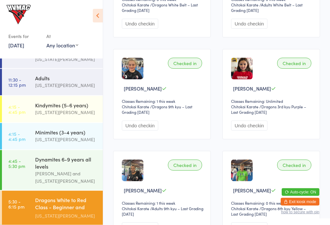
scroll to position [165, 0]
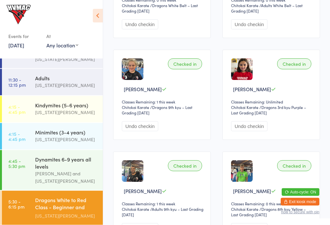
click at [252, 128] on button "Undo checkin" at bounding box center [249, 127] width 36 height 10
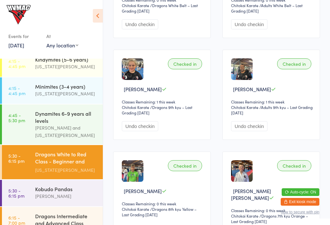
click at [38, 184] on div "Kobudo Pandas [PERSON_NAME]" at bounding box center [69, 192] width 68 height 25
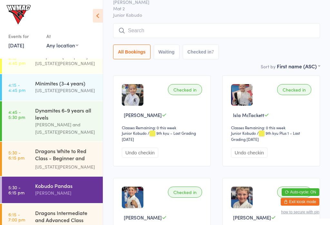
scroll to position [42, 0]
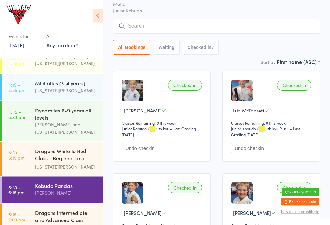
click at [80, 208] on div "Dragons Intermediate and Advanced Class [PERSON_NAME]" at bounding box center [69, 220] width 68 height 33
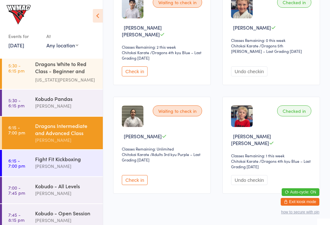
scroll to position [159, 0]
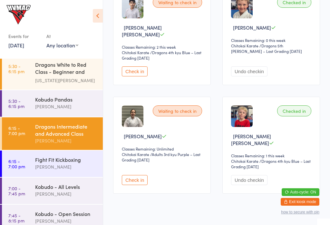
click at [43, 162] on div "Fight Fit Kickboxing" at bounding box center [66, 159] width 62 height 7
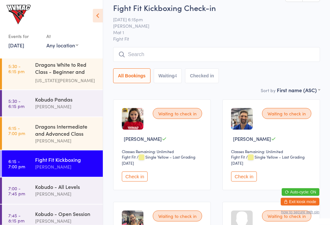
click at [240, 177] on button "Check in" at bounding box center [244, 177] width 26 height 10
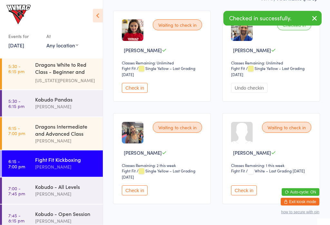
scroll to position [102, 0]
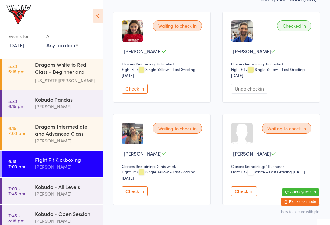
click at [22, 131] on time "6:15 - 7:00 pm" at bounding box center [16, 130] width 17 height 10
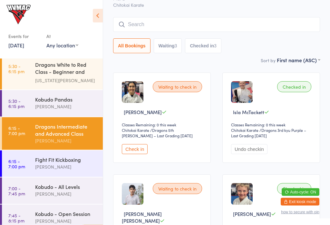
click at [168, 45] on button "Waiting 3" at bounding box center [168, 46] width 28 height 15
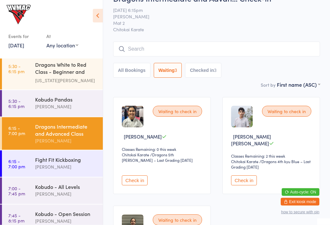
scroll to position [13, 0]
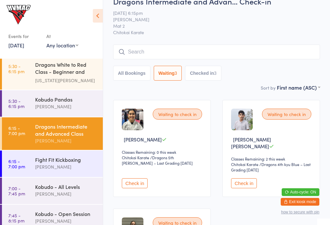
click at [143, 53] on input "search" at bounding box center [216, 51] width 207 height 15
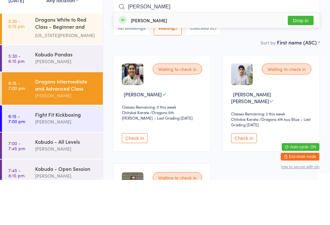
type input "[PERSON_NAME]"
click at [300, 61] on button "Drop in" at bounding box center [301, 65] width 26 height 9
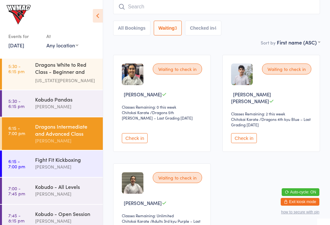
click at [31, 186] on link "7:00 - 7:45 pm Kobudo - All Levels [PERSON_NAME]" at bounding box center [52, 191] width 101 height 26
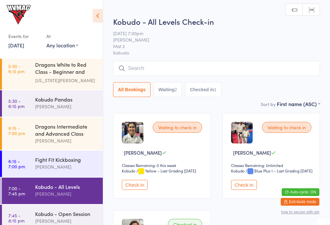
click at [170, 92] on button "Waiting 2" at bounding box center [168, 89] width 28 height 15
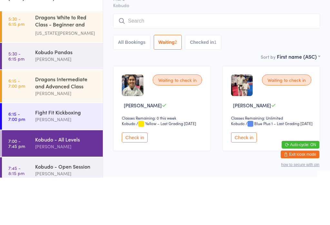
scroll to position [21, 0]
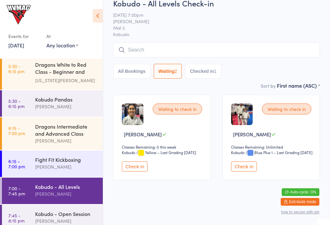
click at [141, 51] on input "search" at bounding box center [216, 50] width 207 height 15
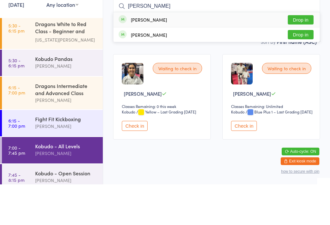
type input "[PERSON_NAME]"
click at [308, 71] on button "Drop in" at bounding box center [301, 75] width 26 height 9
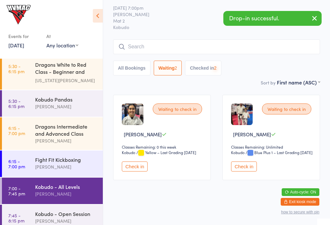
click at [37, 224] on div "[PERSON_NAME]" at bounding box center [66, 220] width 62 height 7
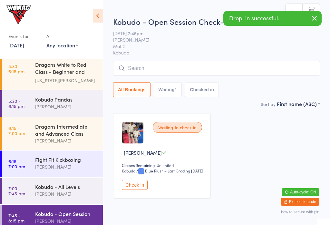
click at [170, 59] on div "Kobudo - Open Session Check-in [DATE] 7:45pm [PERSON_NAME] Mat 2 Kobudo Manual …" at bounding box center [216, 58] width 207 height 84
click at [151, 74] on input "search" at bounding box center [216, 68] width 207 height 15
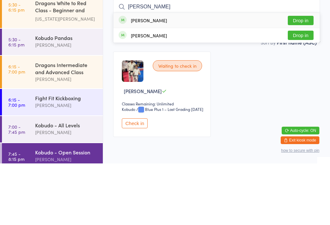
type input "[PERSON_NAME]"
click at [304, 92] on button "Drop in" at bounding box center [301, 96] width 26 height 9
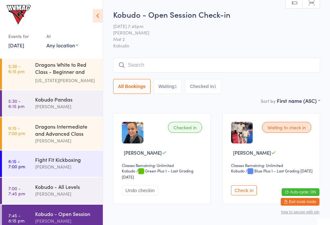
click at [167, 35] on span "[PERSON_NAME]" at bounding box center [211, 32] width 197 height 6
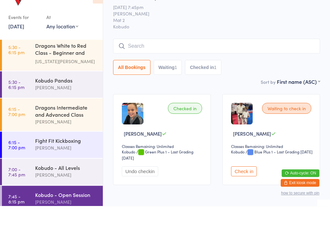
scroll to position [21, 0]
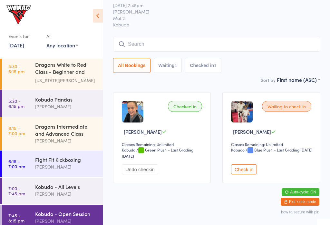
click at [22, 136] on time "6:15 - 7:00 pm" at bounding box center [16, 130] width 17 height 10
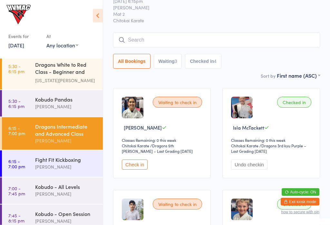
scroll to position [22, 0]
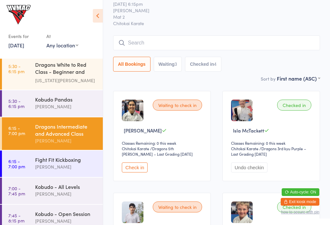
click at [259, 48] on input "search" at bounding box center [216, 42] width 207 height 15
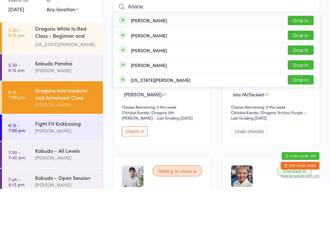
type input "Ariana"
click at [303, 52] on button "Drop in" at bounding box center [301, 56] width 26 height 9
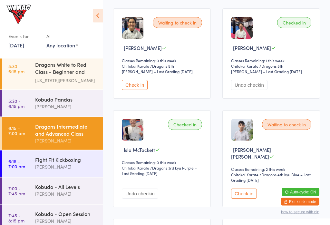
scroll to position [107, 0]
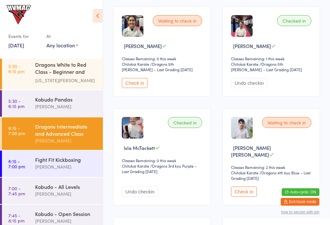
click at [246, 187] on button "Check in" at bounding box center [244, 192] width 26 height 10
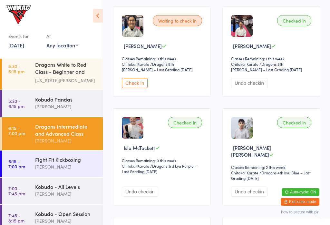
scroll to position [107, 0]
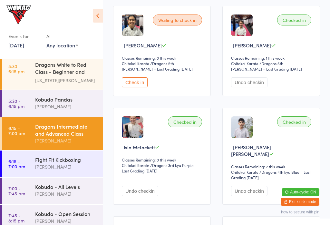
click at [50, 161] on div "Fight Fit Kickboxing" at bounding box center [66, 159] width 62 height 7
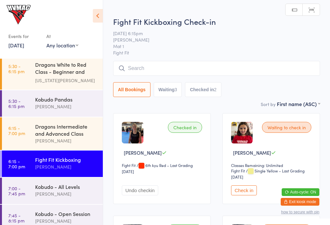
click at [169, 90] on button "Waiting 3" at bounding box center [168, 89] width 28 height 15
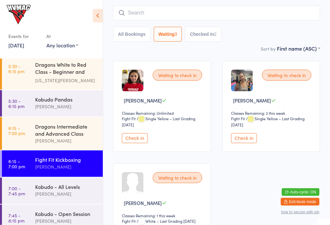
scroll to position [49, 0]
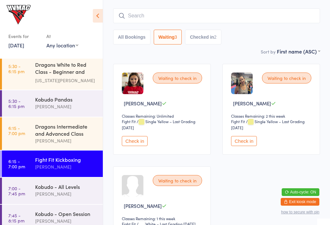
click at [189, 181] on div "Waiting to check in" at bounding box center [177, 180] width 49 height 11
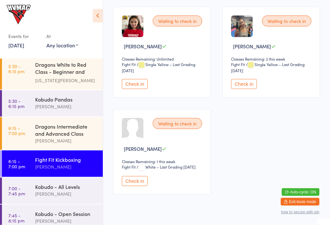
scroll to position [106, 0]
click at [136, 186] on button "Check in" at bounding box center [135, 181] width 26 height 10
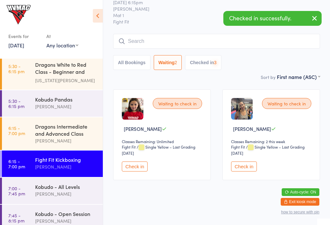
scroll to position [21, 0]
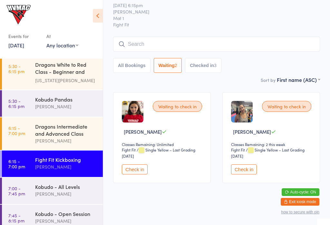
click at [63, 134] on div "Dragons Intermediate and Advanced Class" at bounding box center [66, 130] width 62 height 14
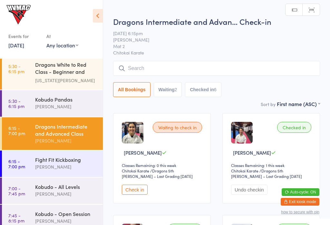
click at [135, 192] on button "Check in" at bounding box center [135, 190] width 26 height 10
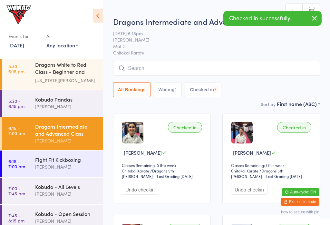
click at [59, 189] on div "Kobudo - All Levels" at bounding box center [66, 186] width 62 height 7
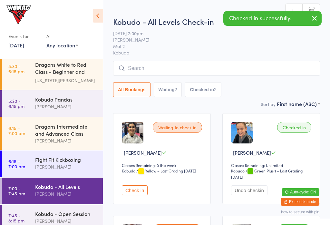
click at [134, 191] on button "Check in" at bounding box center [135, 190] width 26 height 10
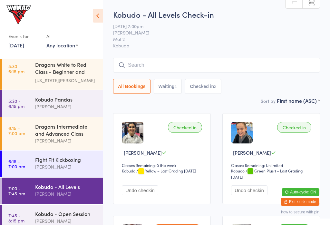
click at [44, 131] on div "Dragons Intermediate and Advanced Class" at bounding box center [66, 130] width 62 height 14
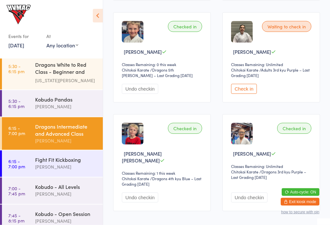
click at [242, 84] on button "Check in" at bounding box center [244, 89] width 26 height 10
